Goal: Subscribe to service/newsletter

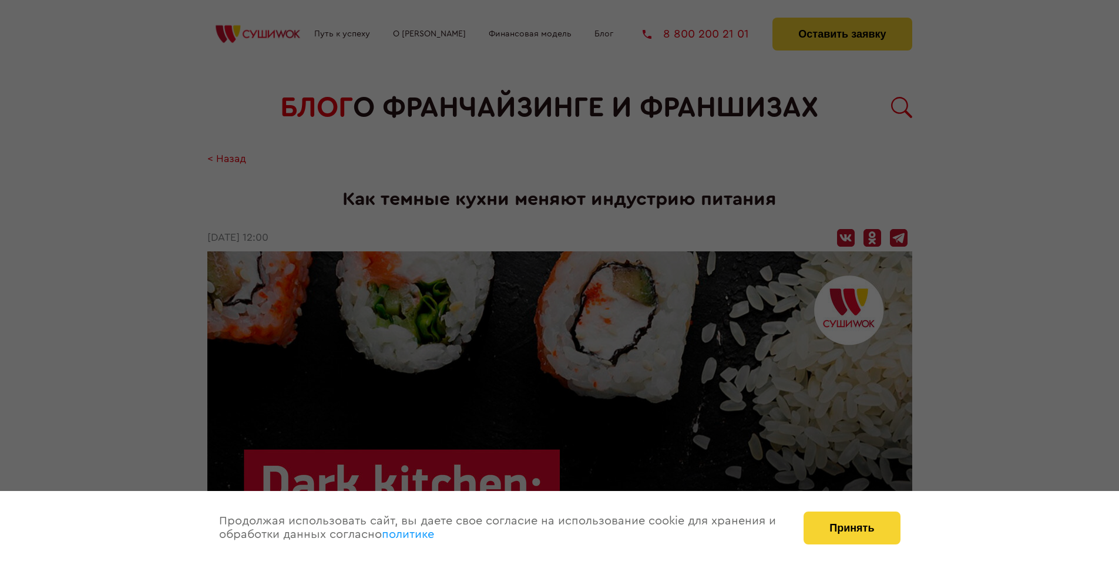
scroll to position [1199, 0]
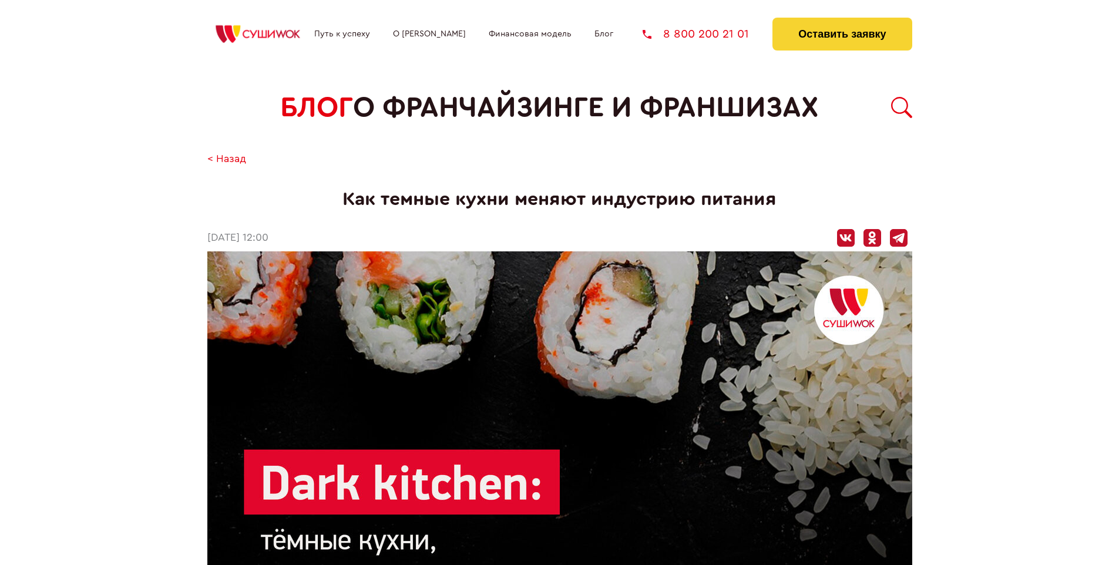
scroll to position [1199, 0]
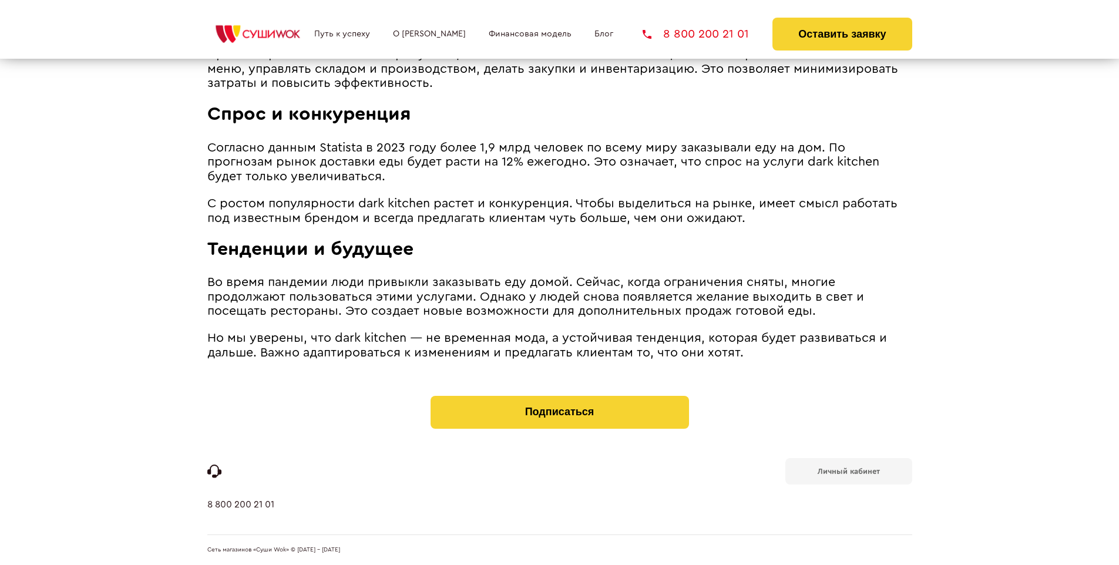
click at [848, 470] on b "Личный кабинет" at bounding box center [848, 471] width 62 height 8
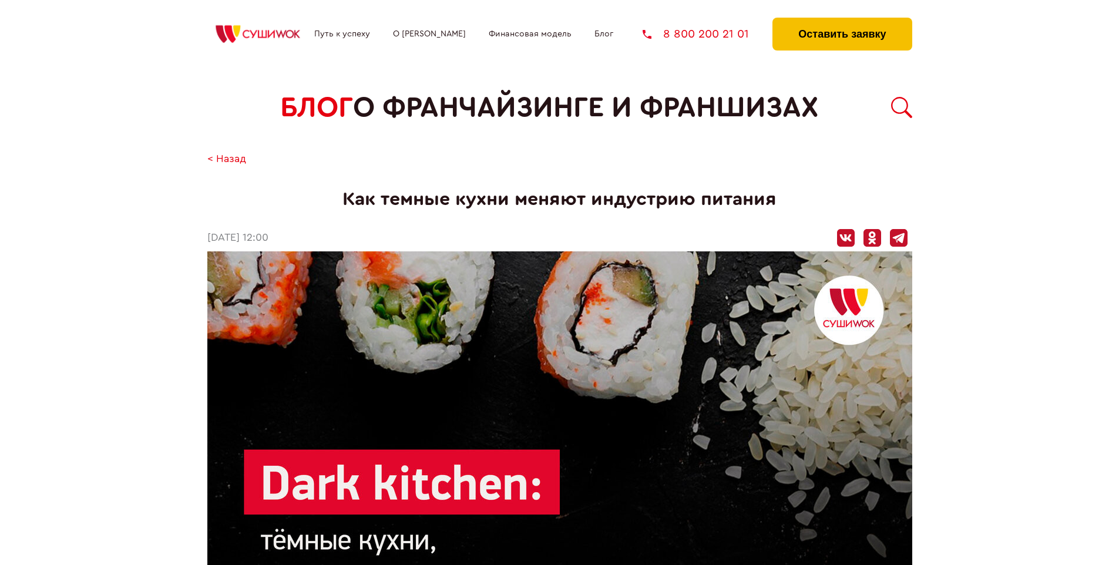
click at [842, 21] on button "Оставить заявку" at bounding box center [841, 34] width 139 height 33
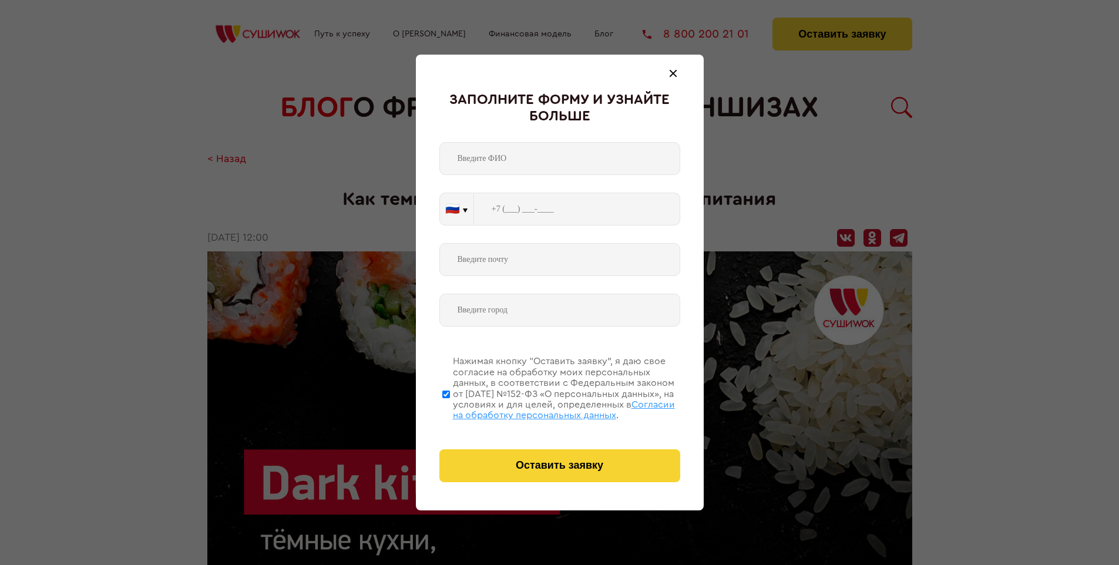
click at [544, 408] on span "Согласии на обработку персональных данных" at bounding box center [564, 410] width 222 height 20
click at [450, 408] on input "Нажимая кнопку “Оставить заявку”, я даю свое согласие на обработку моих персона…" at bounding box center [446, 394] width 8 height 94
checkbox input "false"
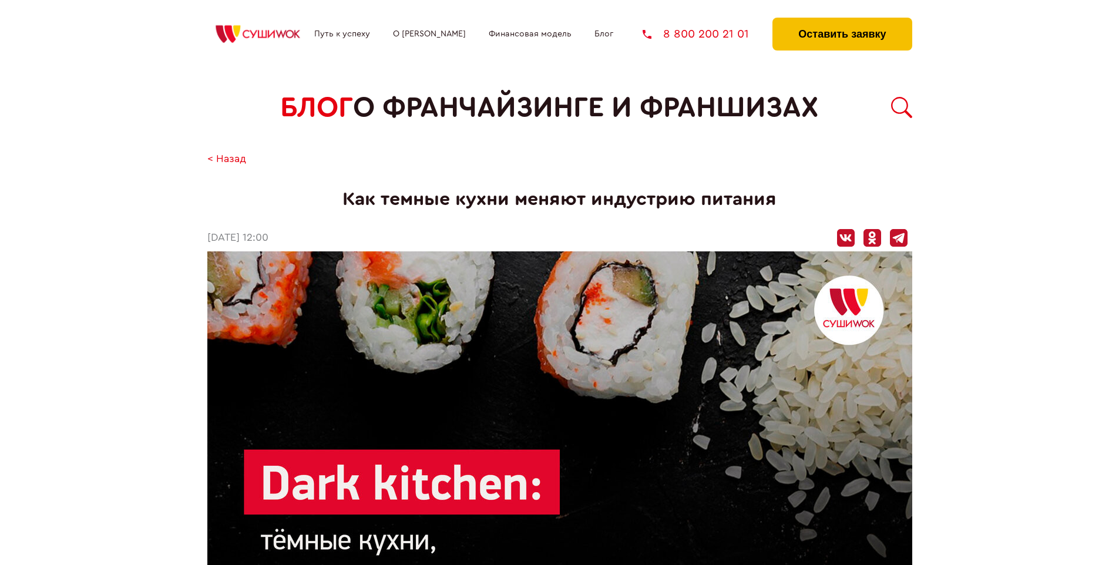
click at [842, 21] on button "Оставить заявку" at bounding box center [841, 34] width 139 height 33
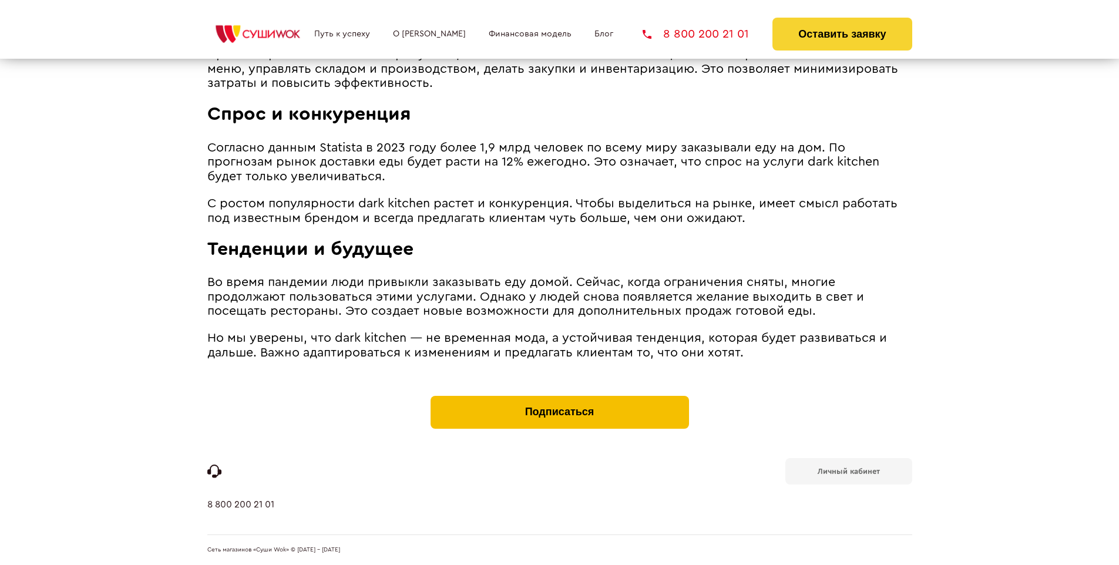
click at [559, 398] on button "Подписаться" at bounding box center [559, 412] width 258 height 33
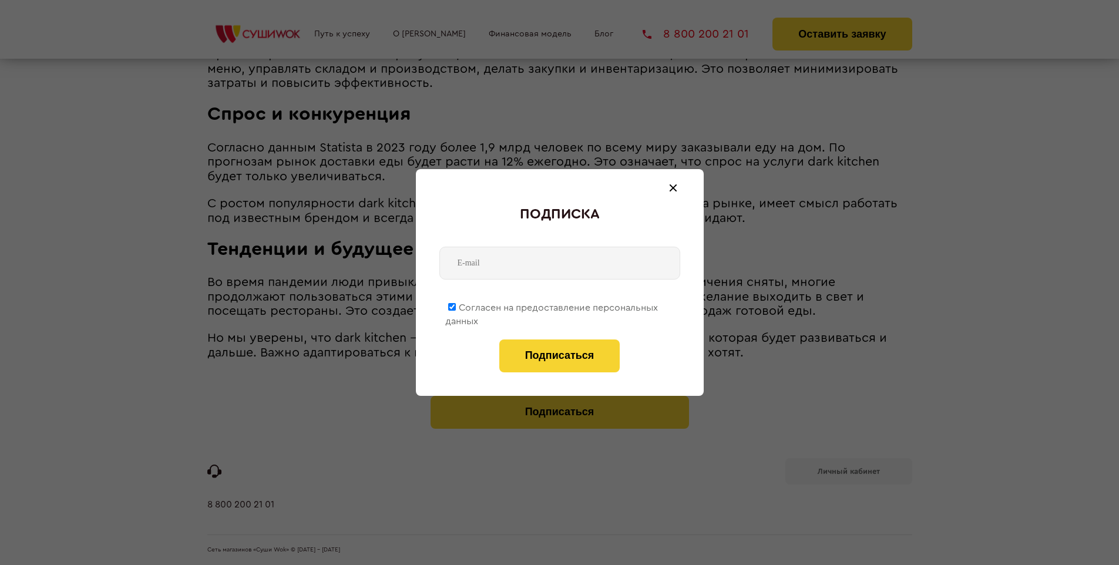
click at [552, 305] on span "Согласен на предоставление персональных данных" at bounding box center [551, 314] width 213 height 23
click at [456, 305] on input "Согласен на предоставление персональных данных" at bounding box center [452, 307] width 8 height 8
checkbox input "false"
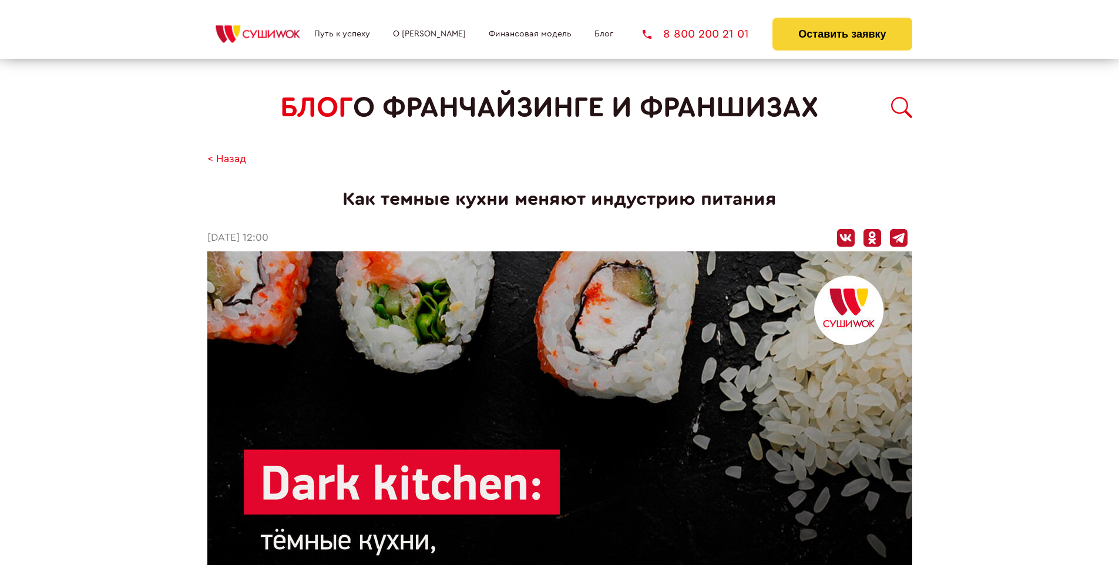
scroll to position [1199, 0]
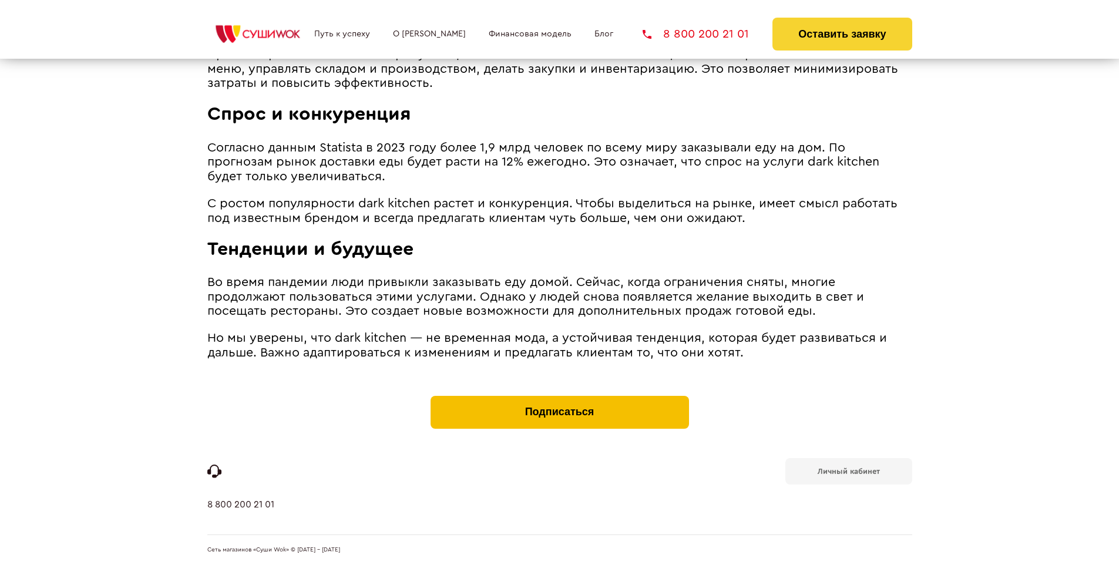
click at [559, 398] on button "Подписаться" at bounding box center [559, 412] width 258 height 33
